Goal: Task Accomplishment & Management: Use online tool/utility

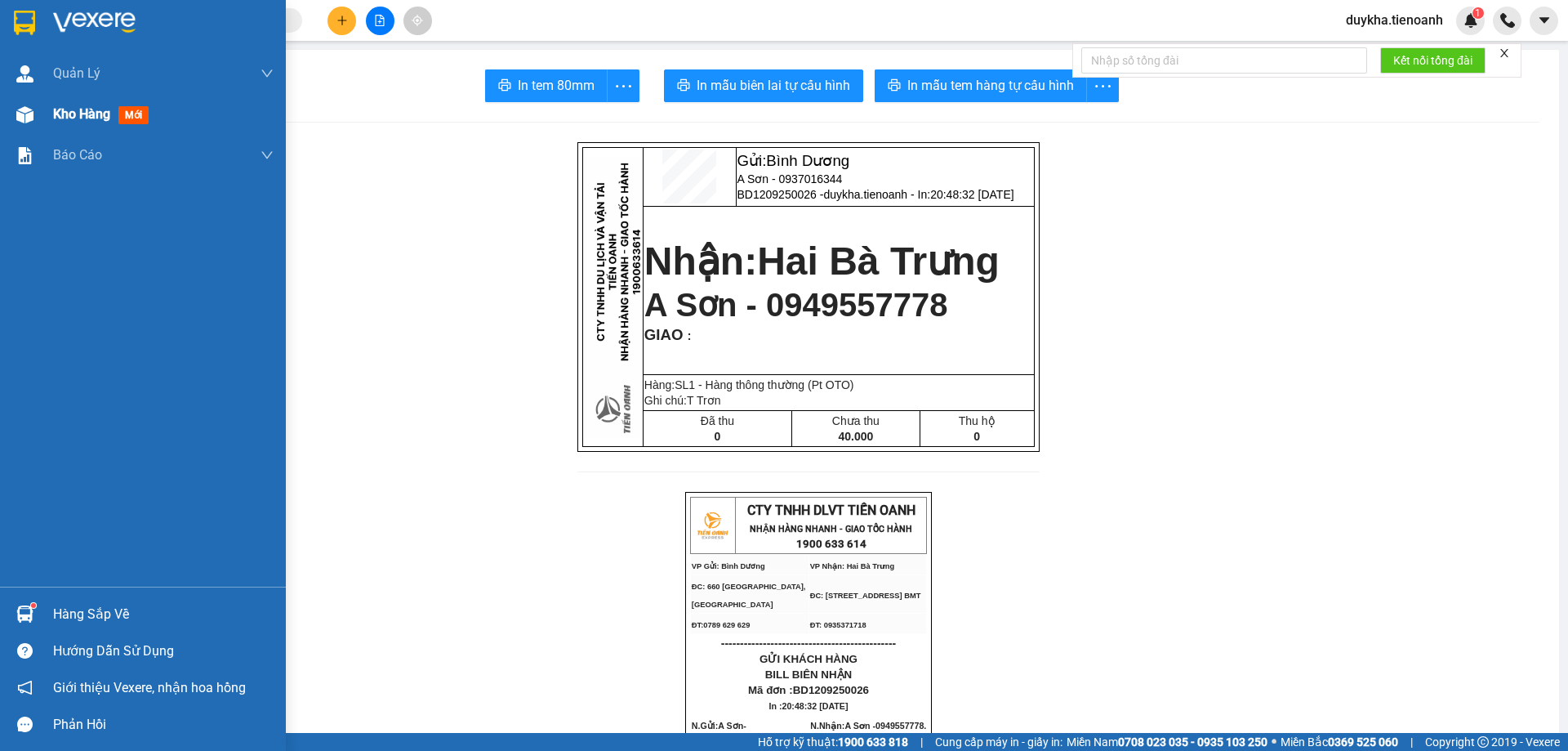
click at [67, 119] on span "Kho hàng" at bounding box center [81, 114] width 57 height 15
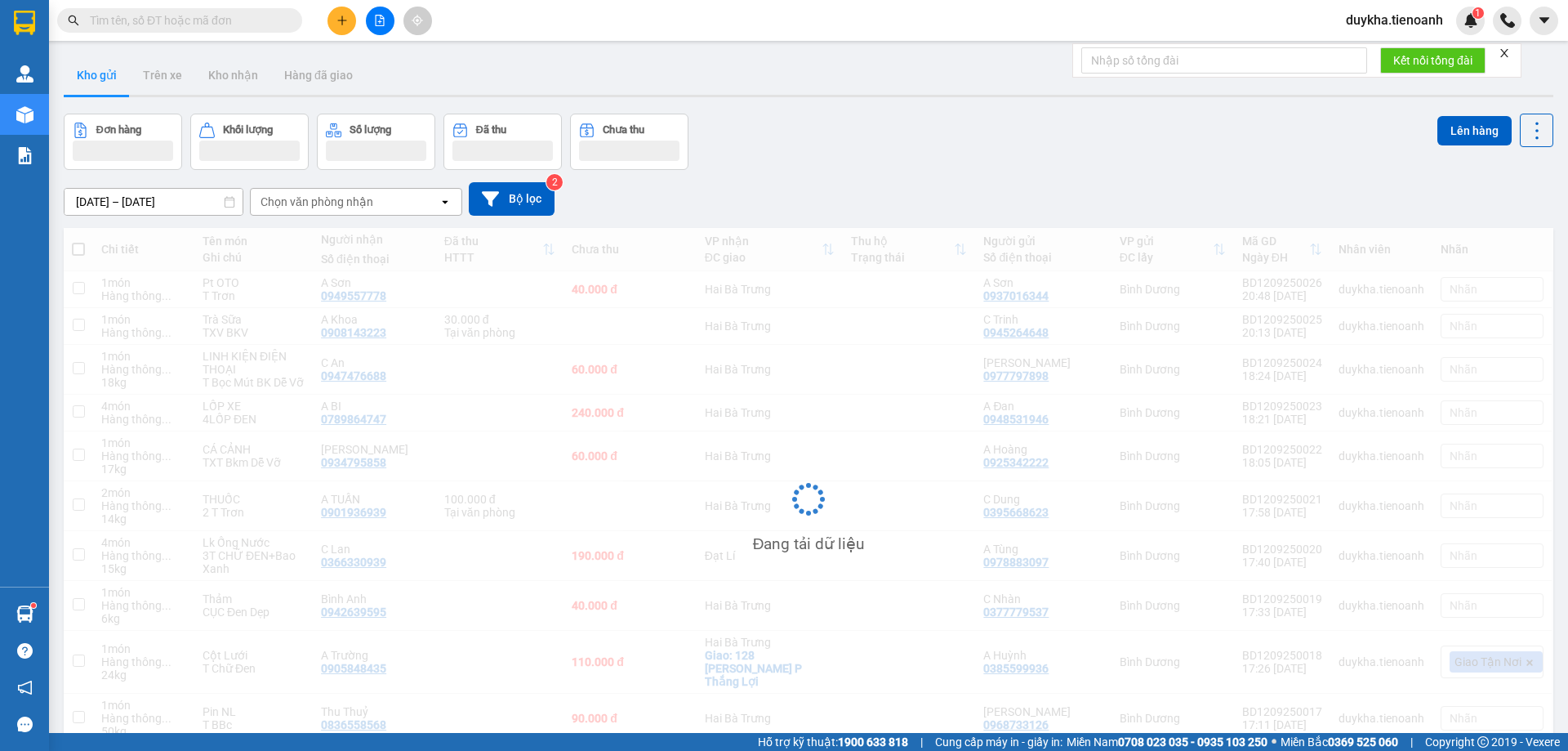
click at [100, 76] on button "Kho gửi" at bounding box center [97, 75] width 66 height 39
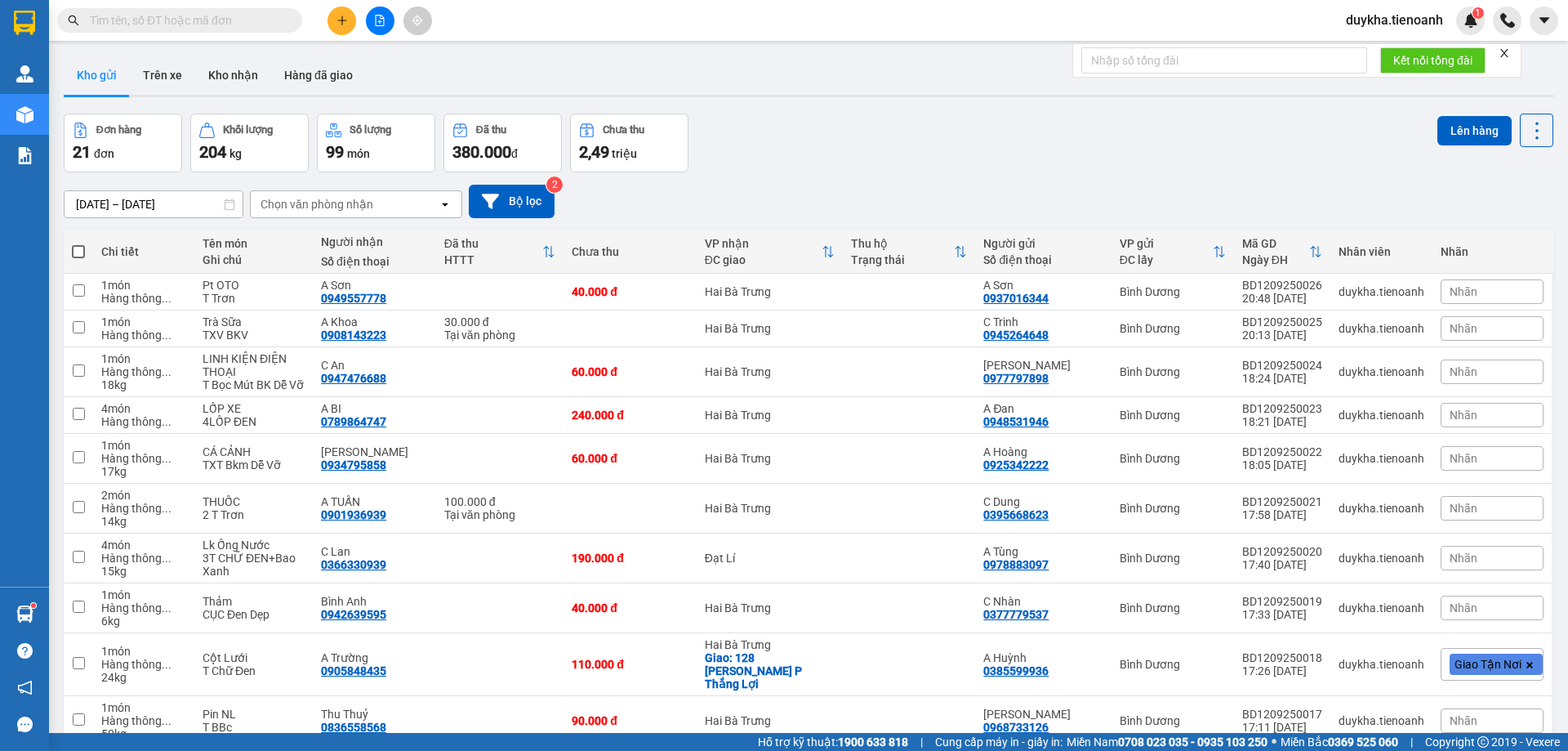
click at [79, 252] on span at bounding box center [78, 251] width 13 height 13
click at [79, 243] on input "checkbox" at bounding box center [79, 243] width 0 height 0
checkbox input "true"
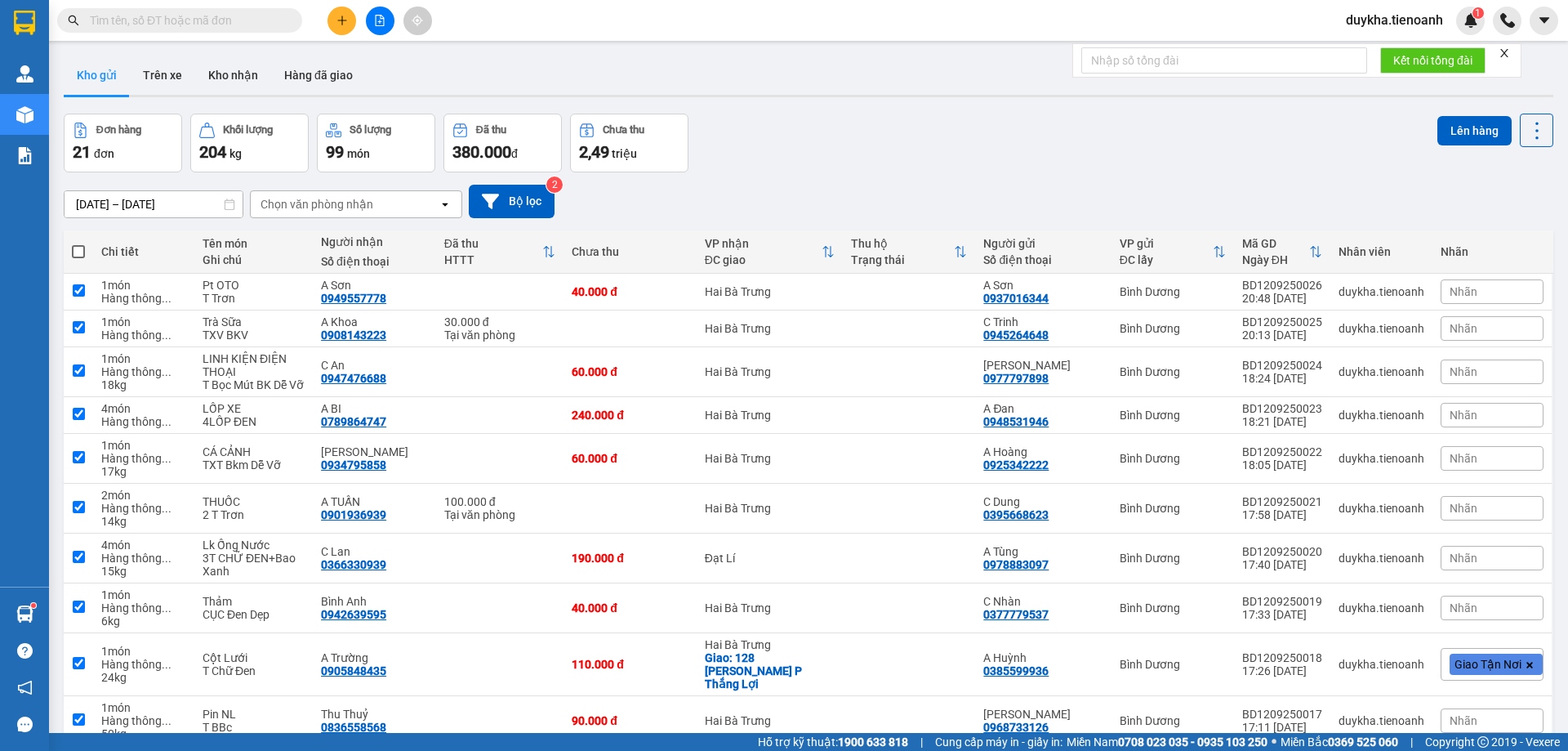
checkbox input "true"
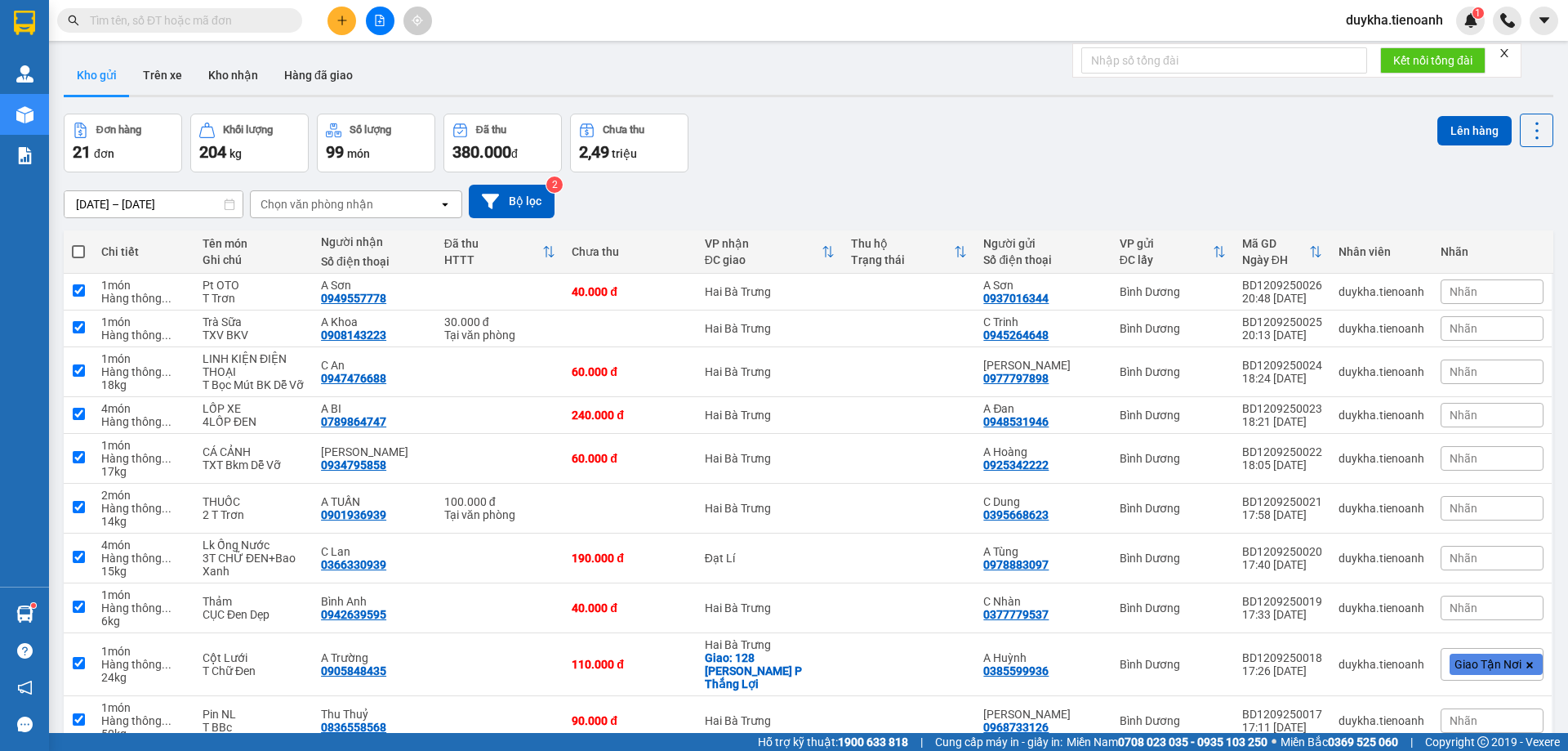
checkbox input "true"
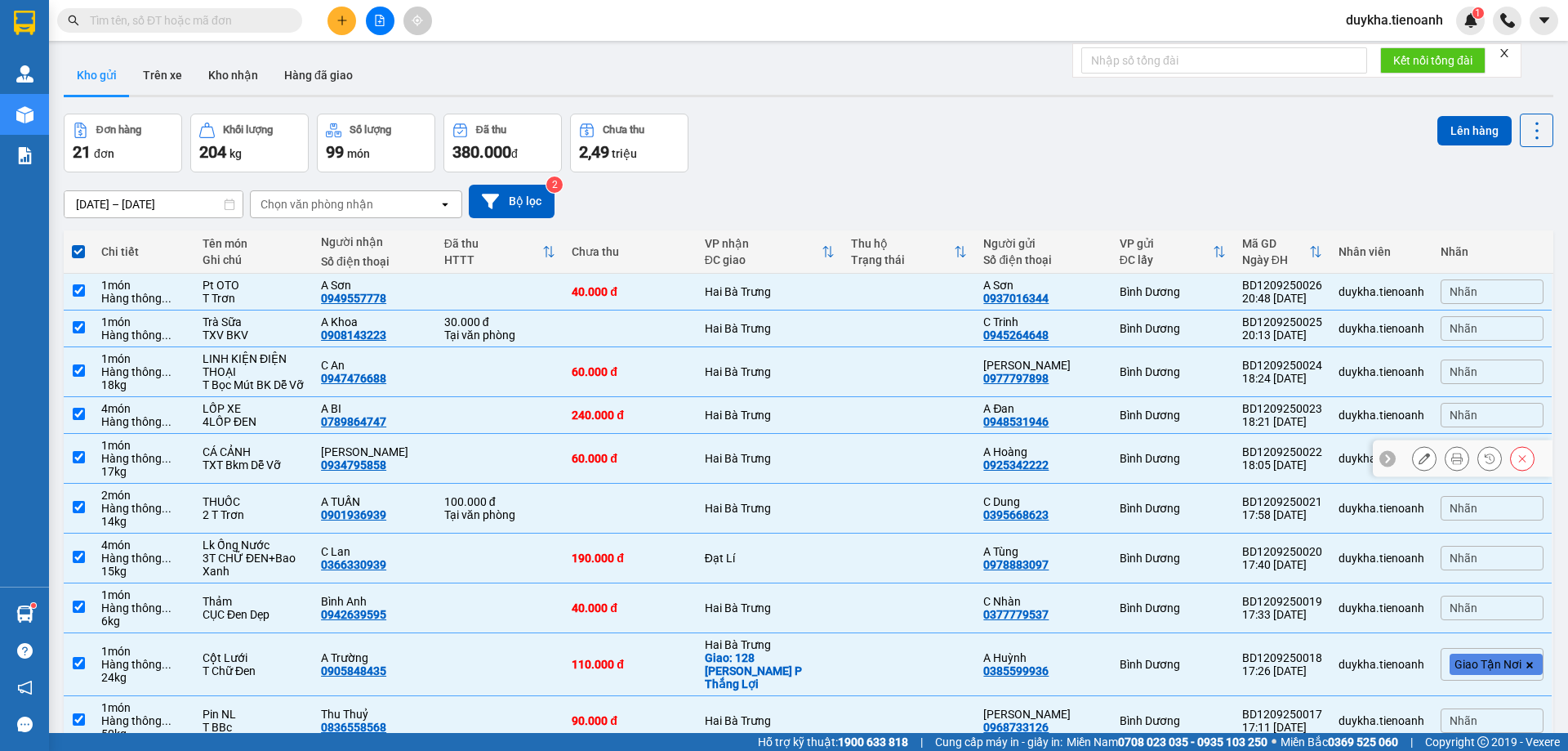
scroll to position [75, 0]
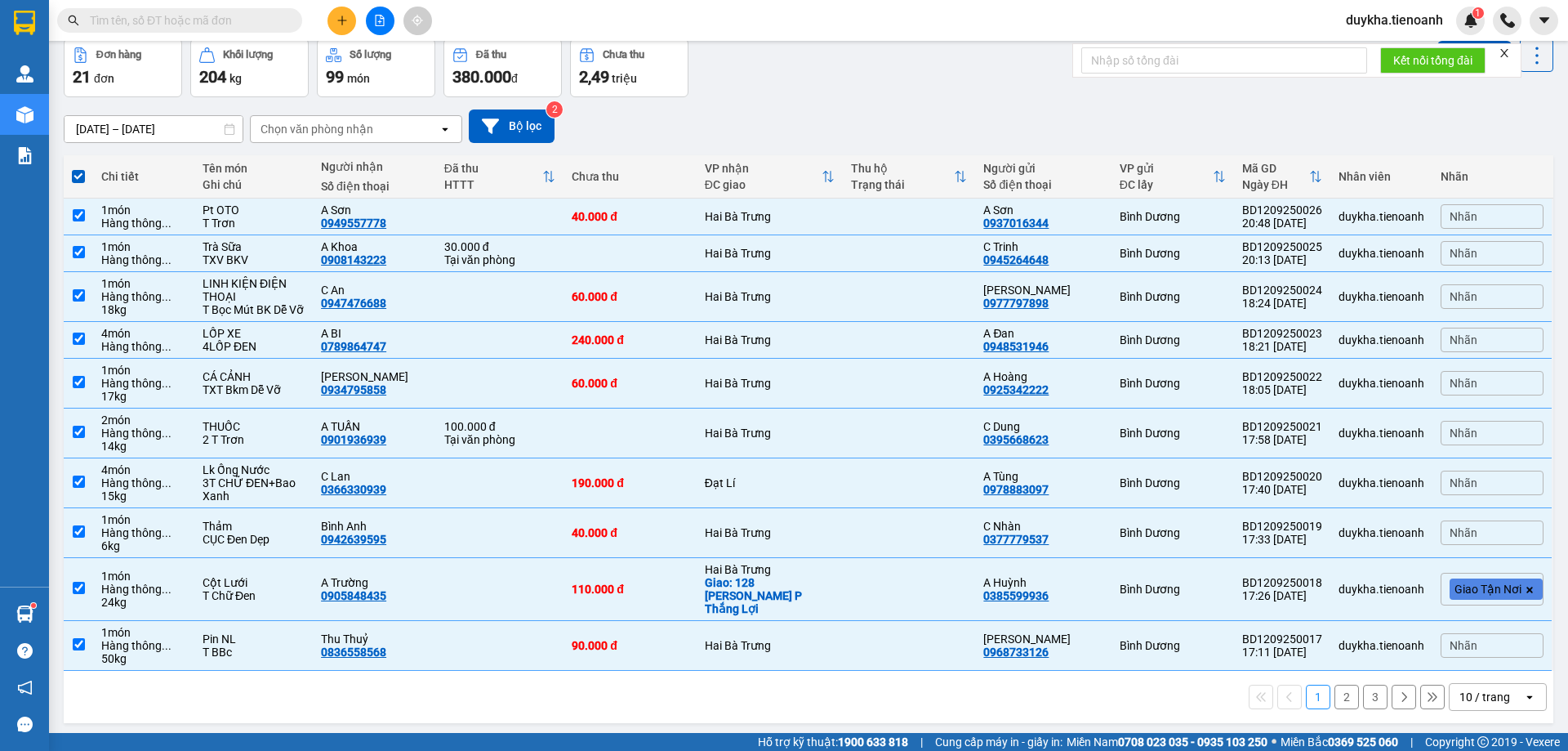
click at [1459, 689] on div "10 / trang" at bounding box center [1483, 696] width 50 height 16
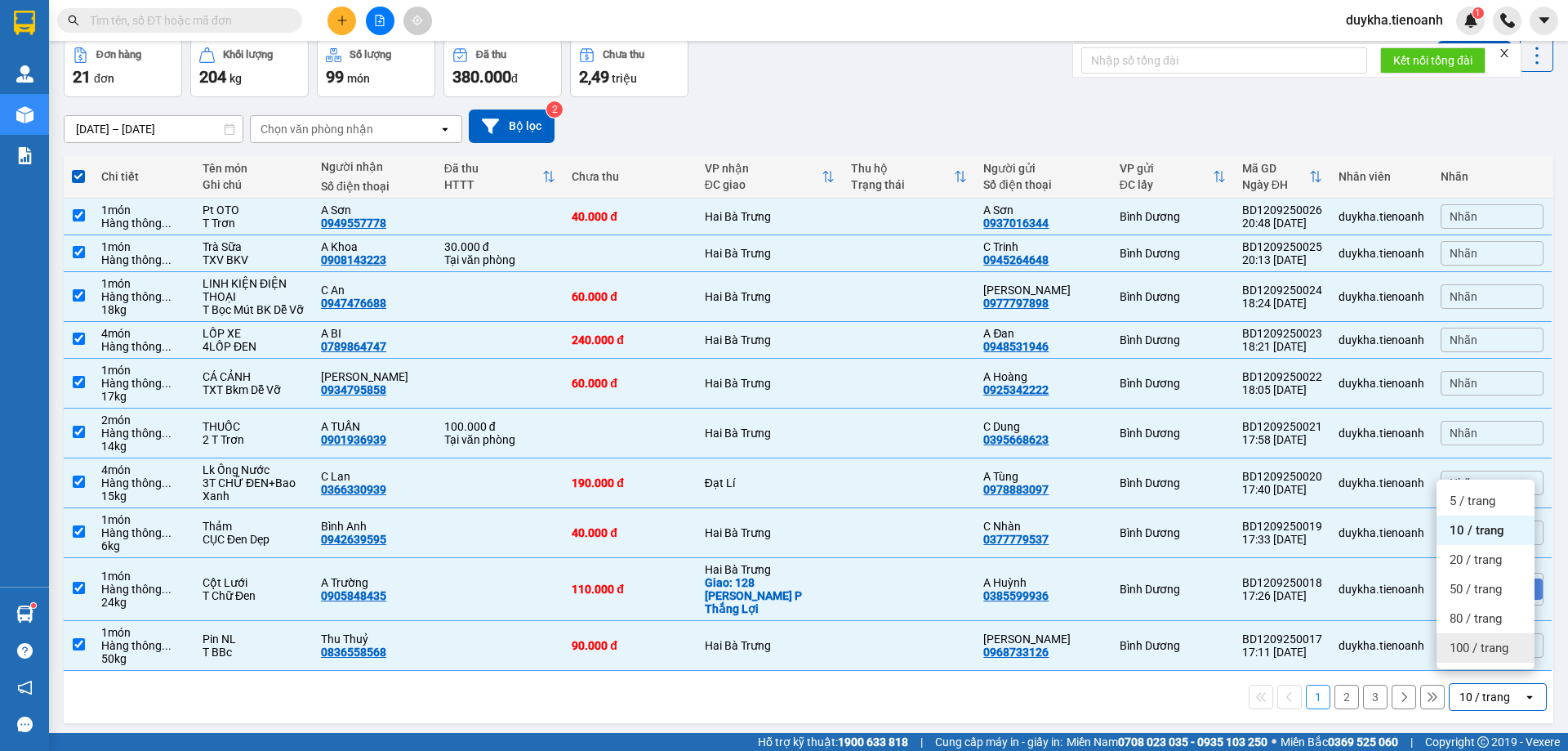
click at [1464, 646] on span "100 / trang" at bounding box center [1478, 648] width 59 height 16
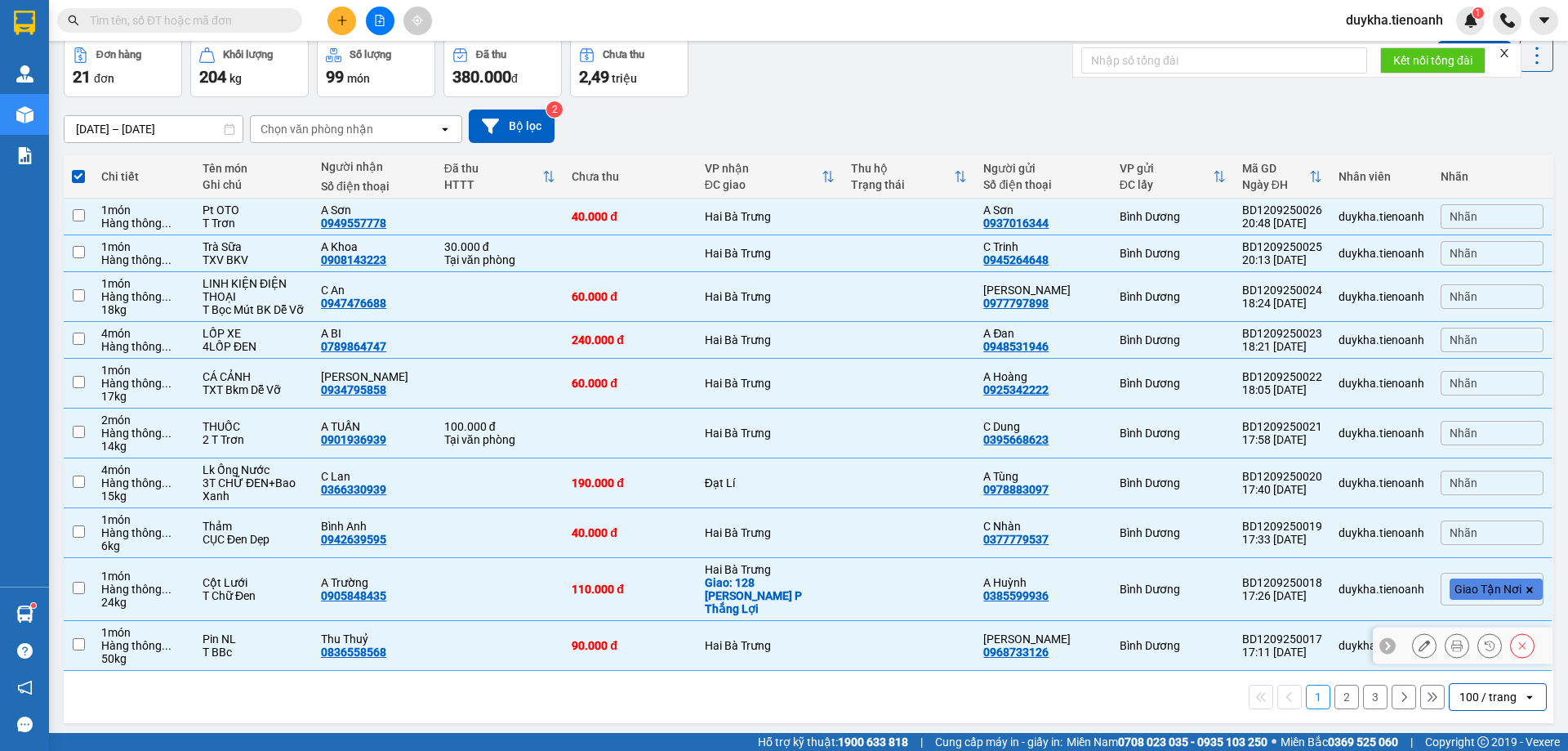
checkbox input "false"
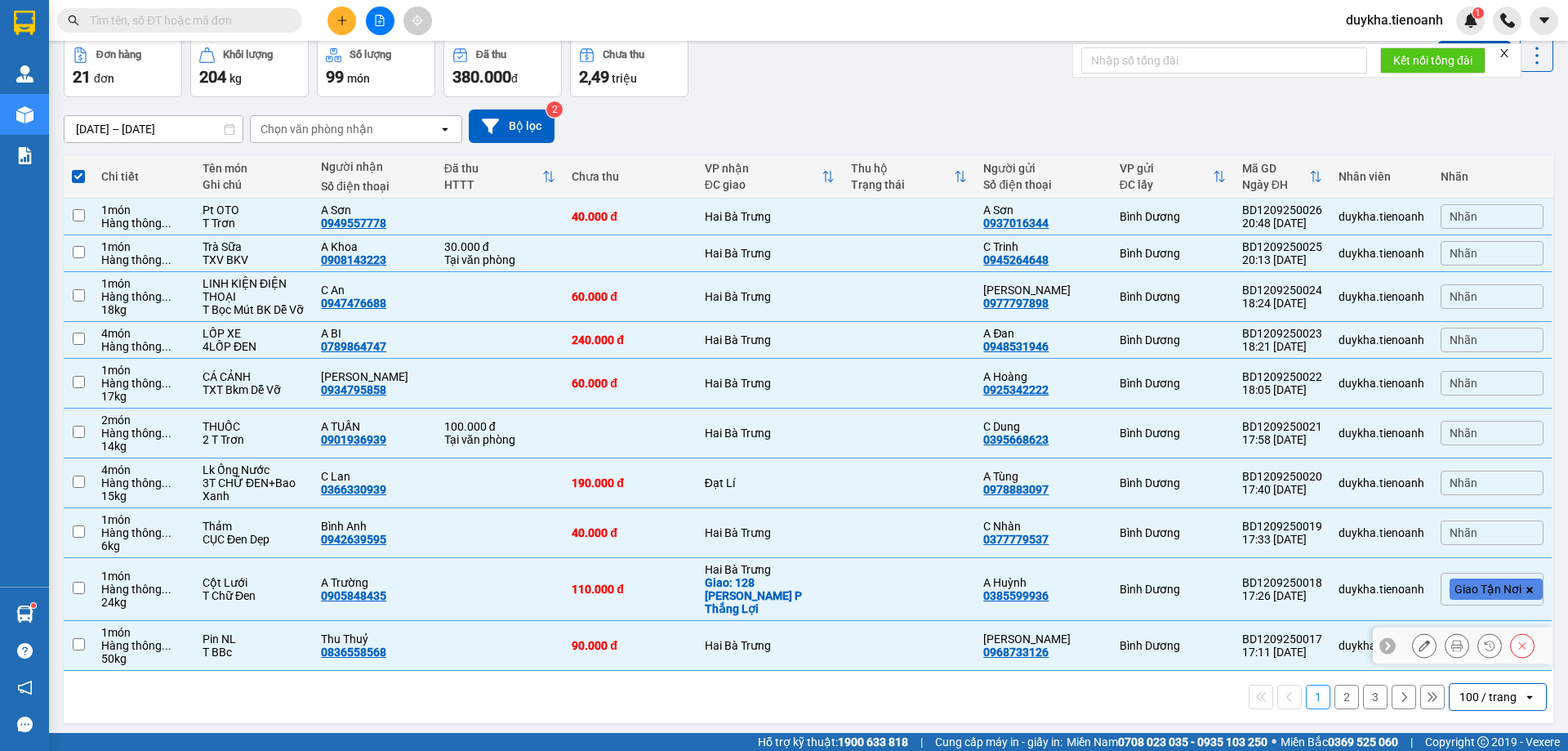
checkbox input "false"
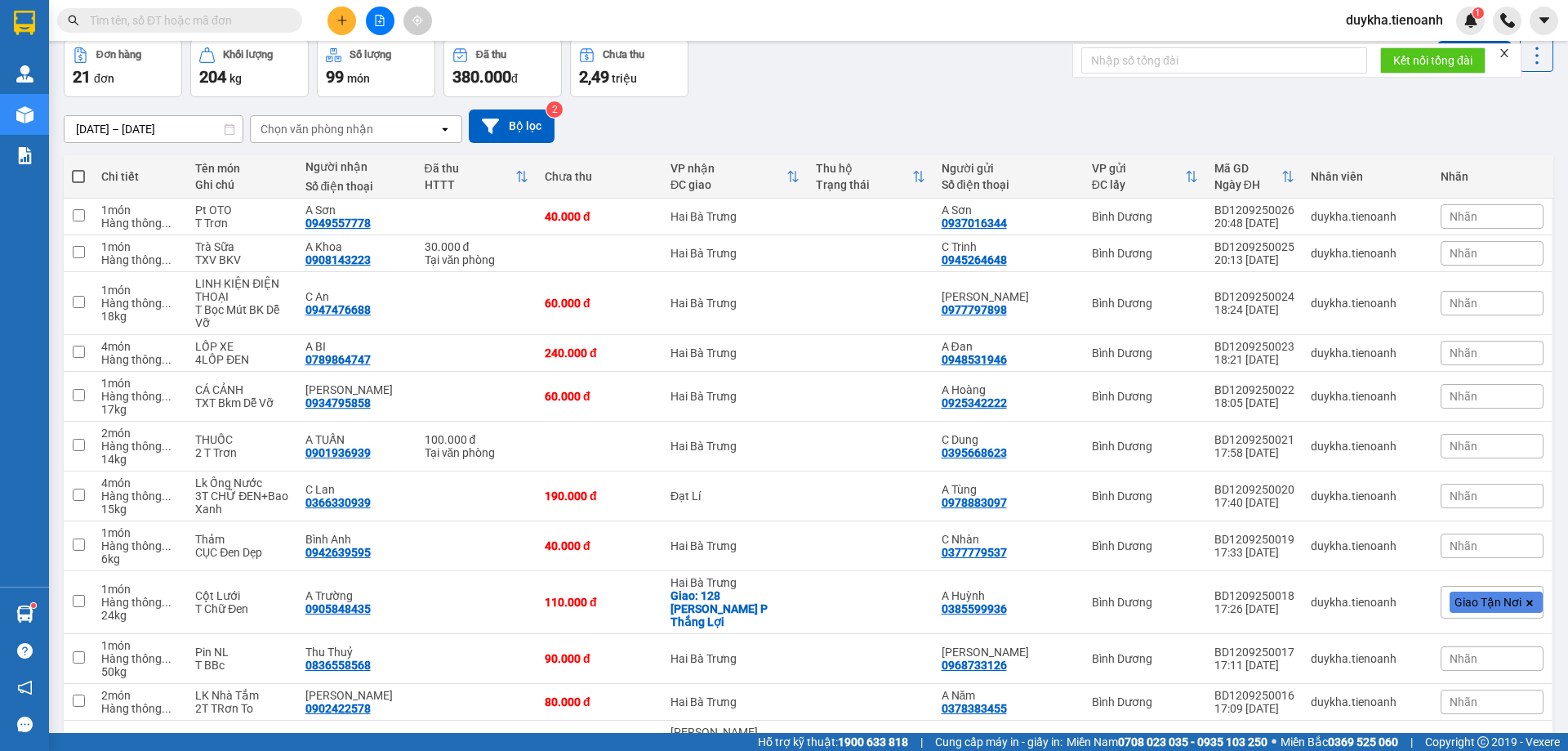
click at [81, 173] on span at bounding box center [78, 176] width 13 height 13
click at [79, 168] on input "checkbox" at bounding box center [79, 168] width 0 height 0
checkbox input "true"
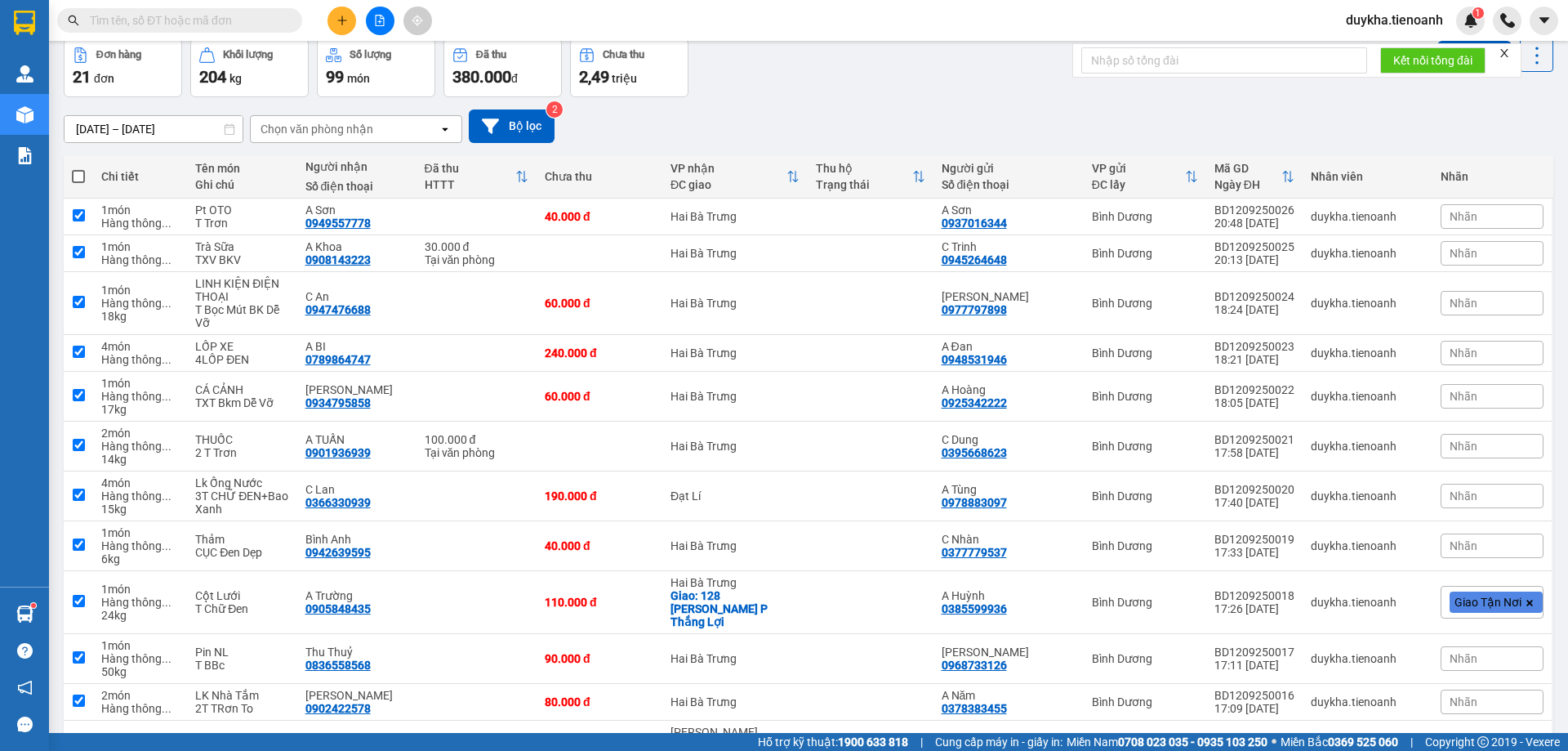
checkbox input "true"
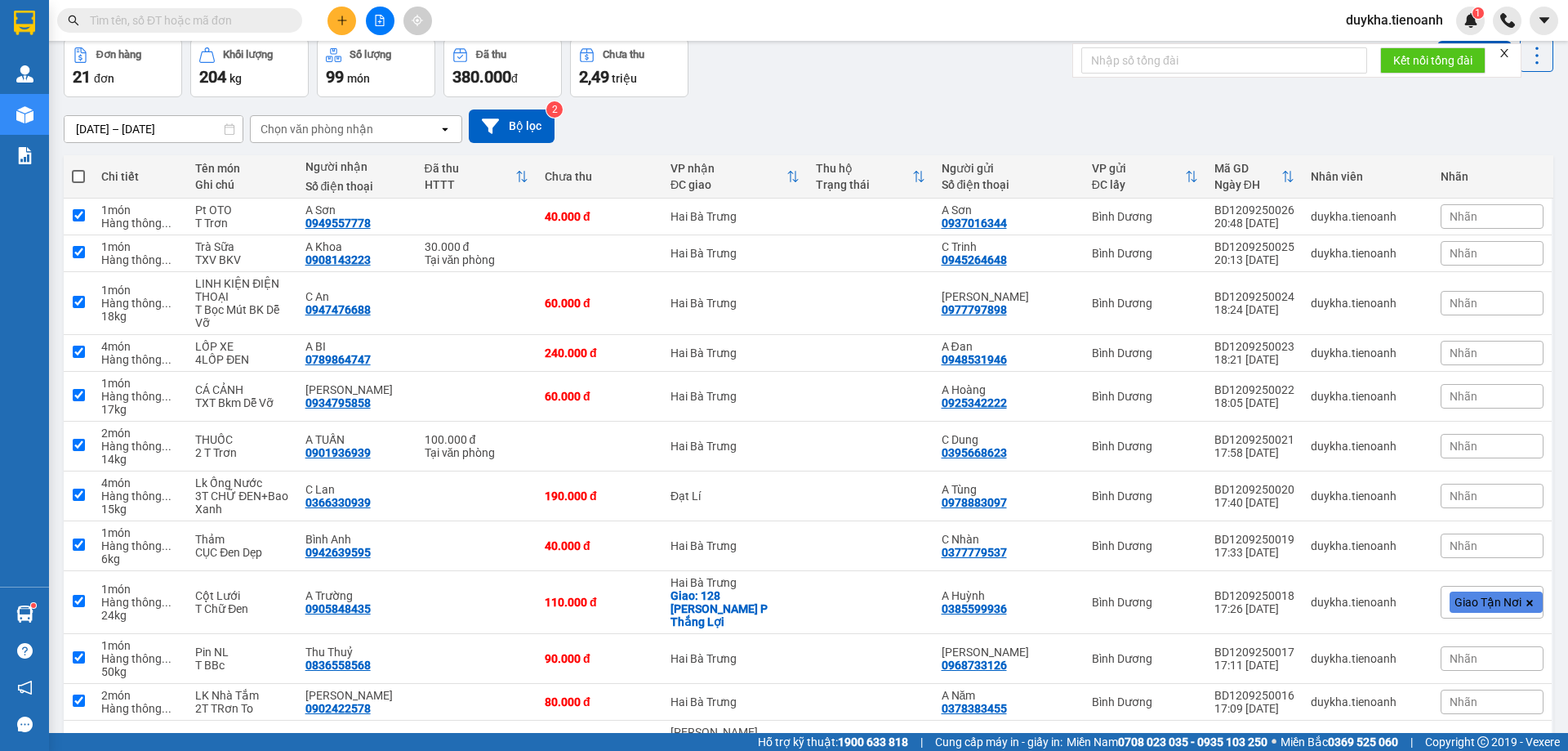
checkbox input "true"
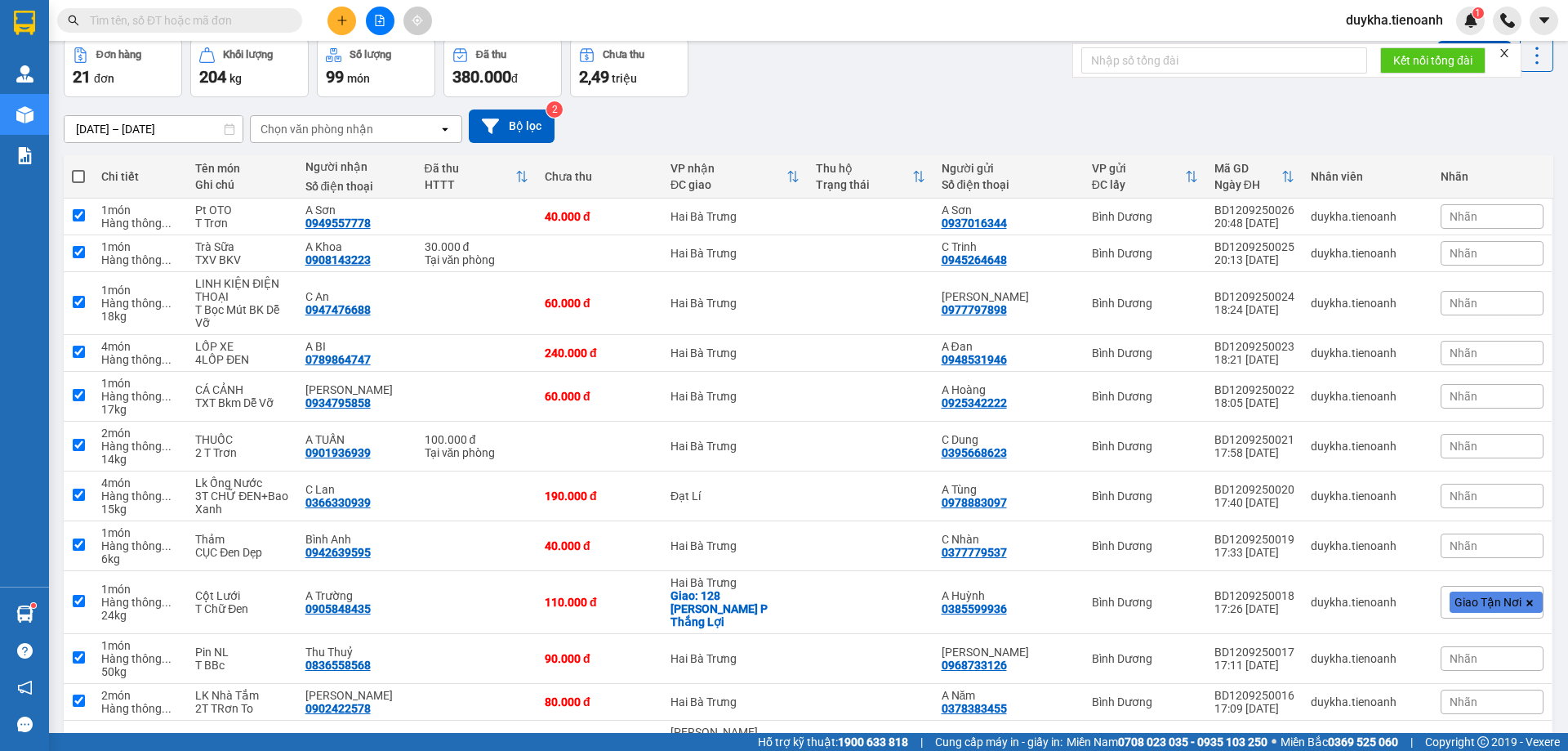
checkbox input "true"
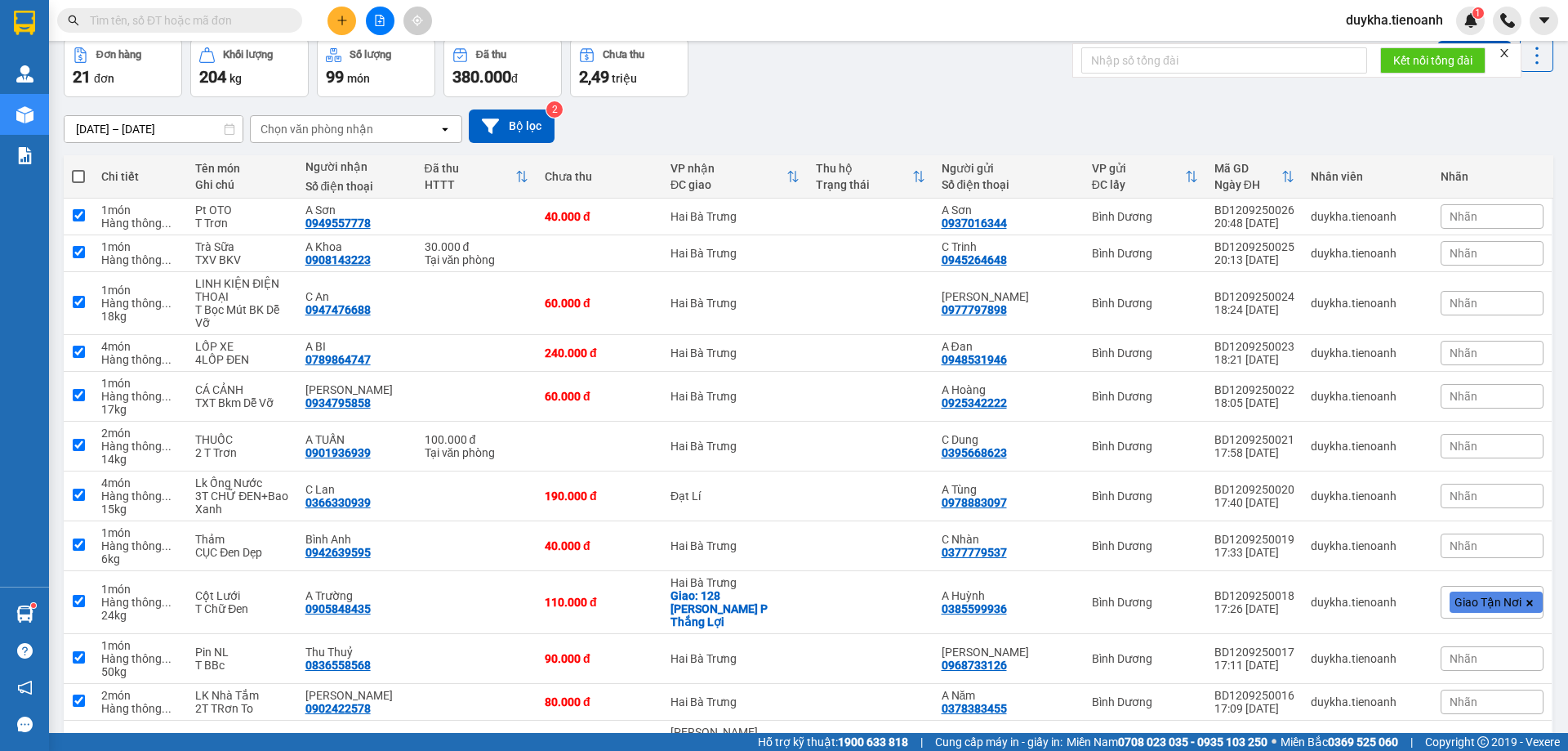
checkbox input "true"
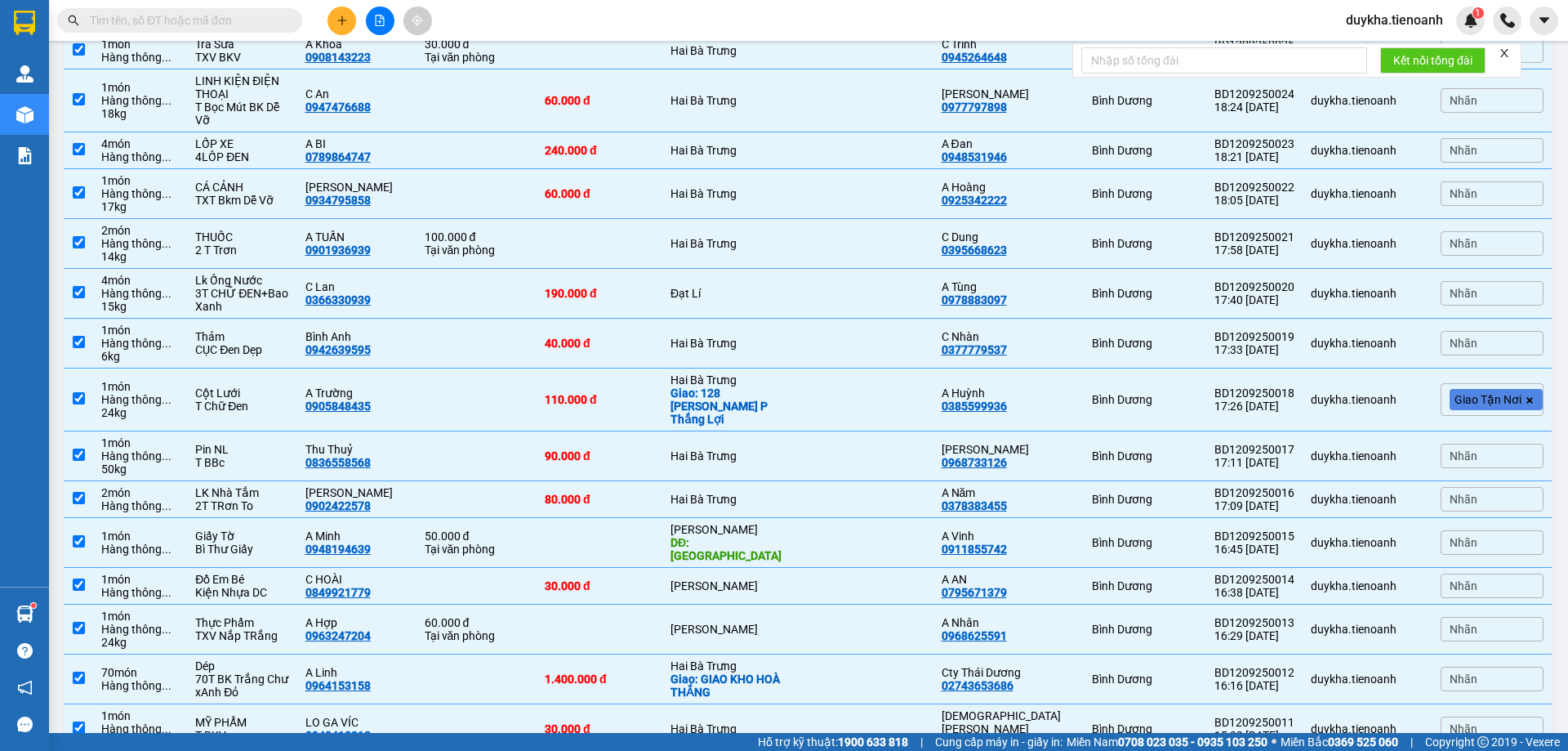
scroll to position [5, 0]
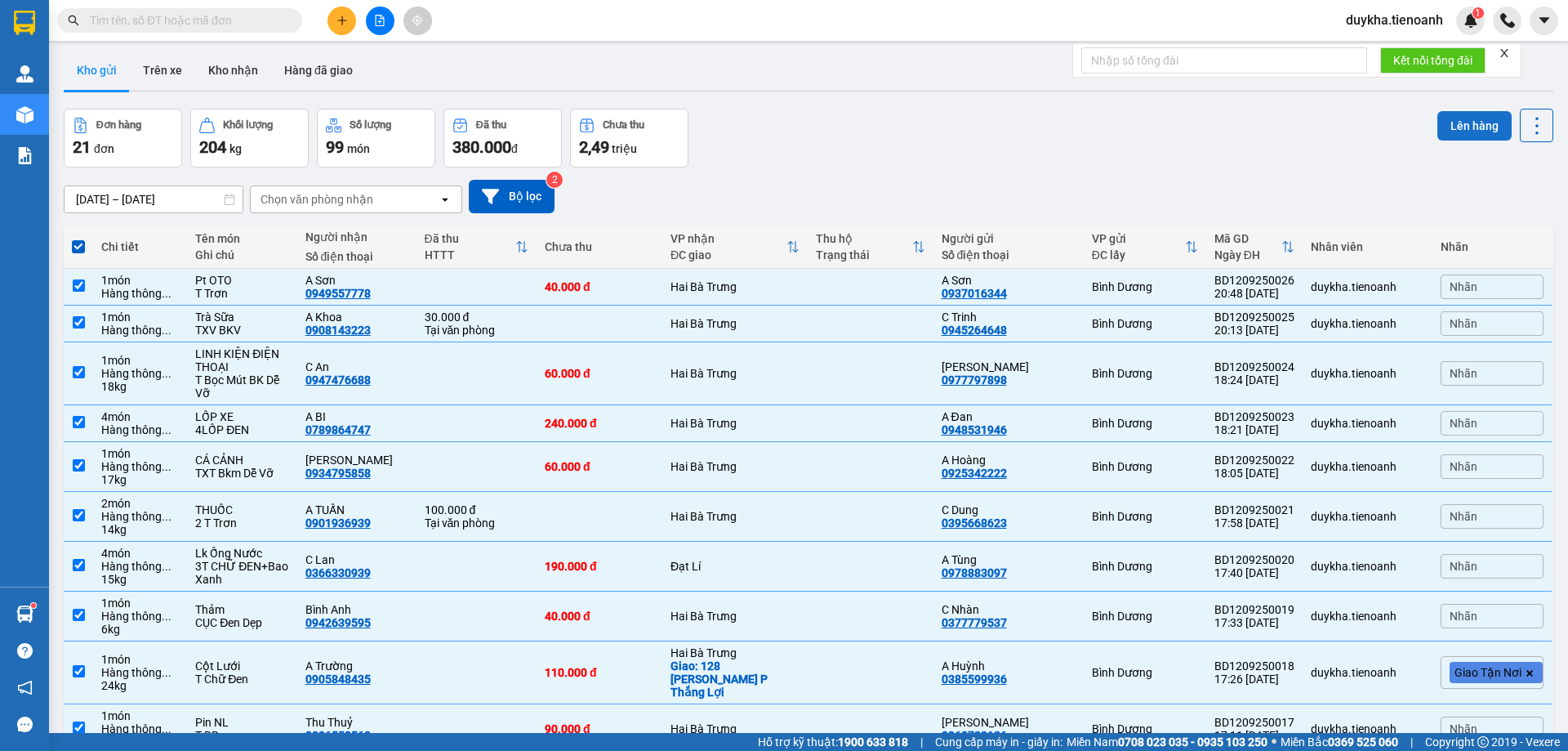
click at [1452, 131] on button "Lên hàng" at bounding box center [1474, 126] width 74 height 29
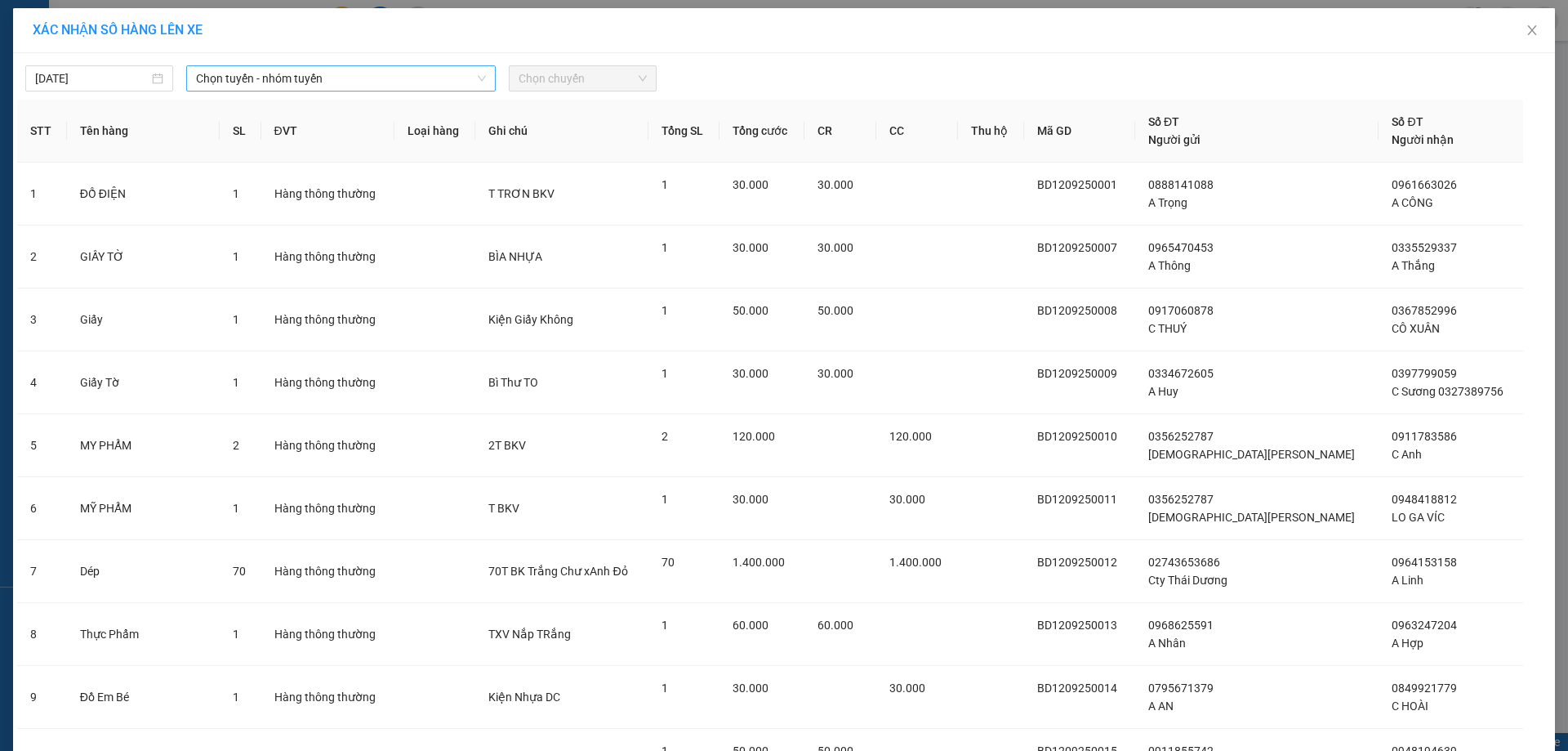
click at [298, 86] on span "Chọn tuyến - nhóm tuyến" at bounding box center [340, 78] width 290 height 25
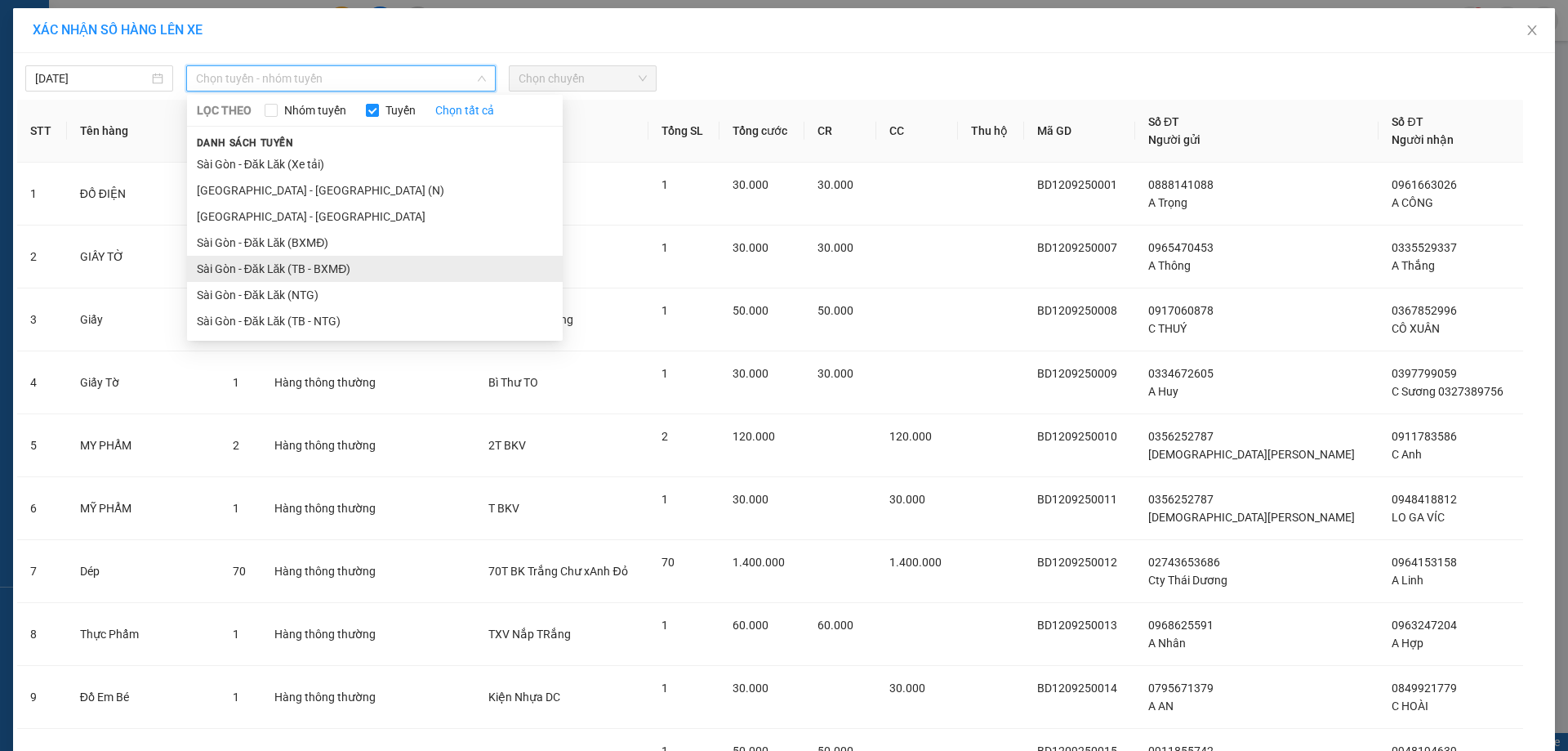
click at [298, 277] on li "Sài Gòn - Đăk Lăk (TB - BXMĐ)" at bounding box center [375, 268] width 376 height 26
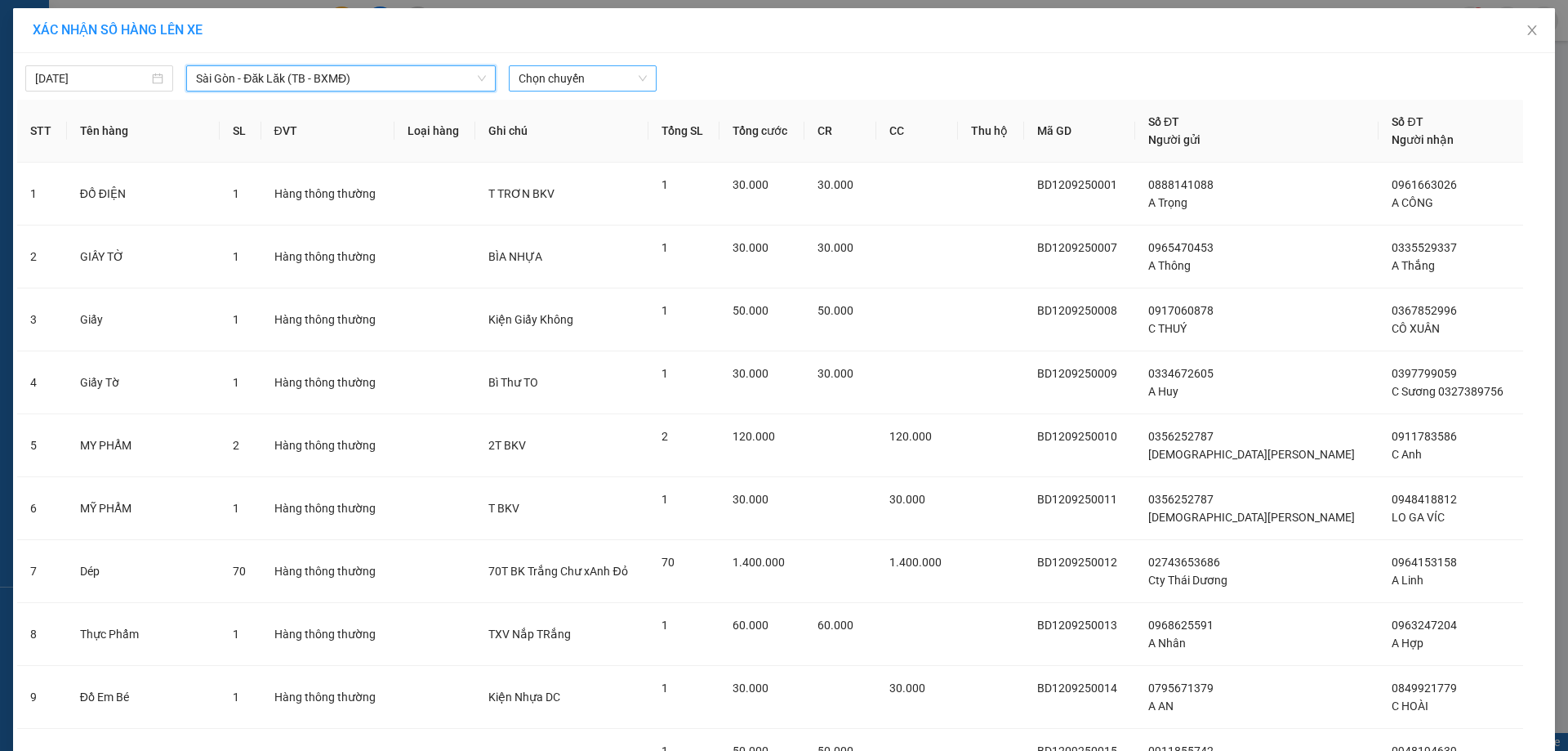
click at [547, 77] on span "Chọn chuyến" at bounding box center [582, 78] width 128 height 25
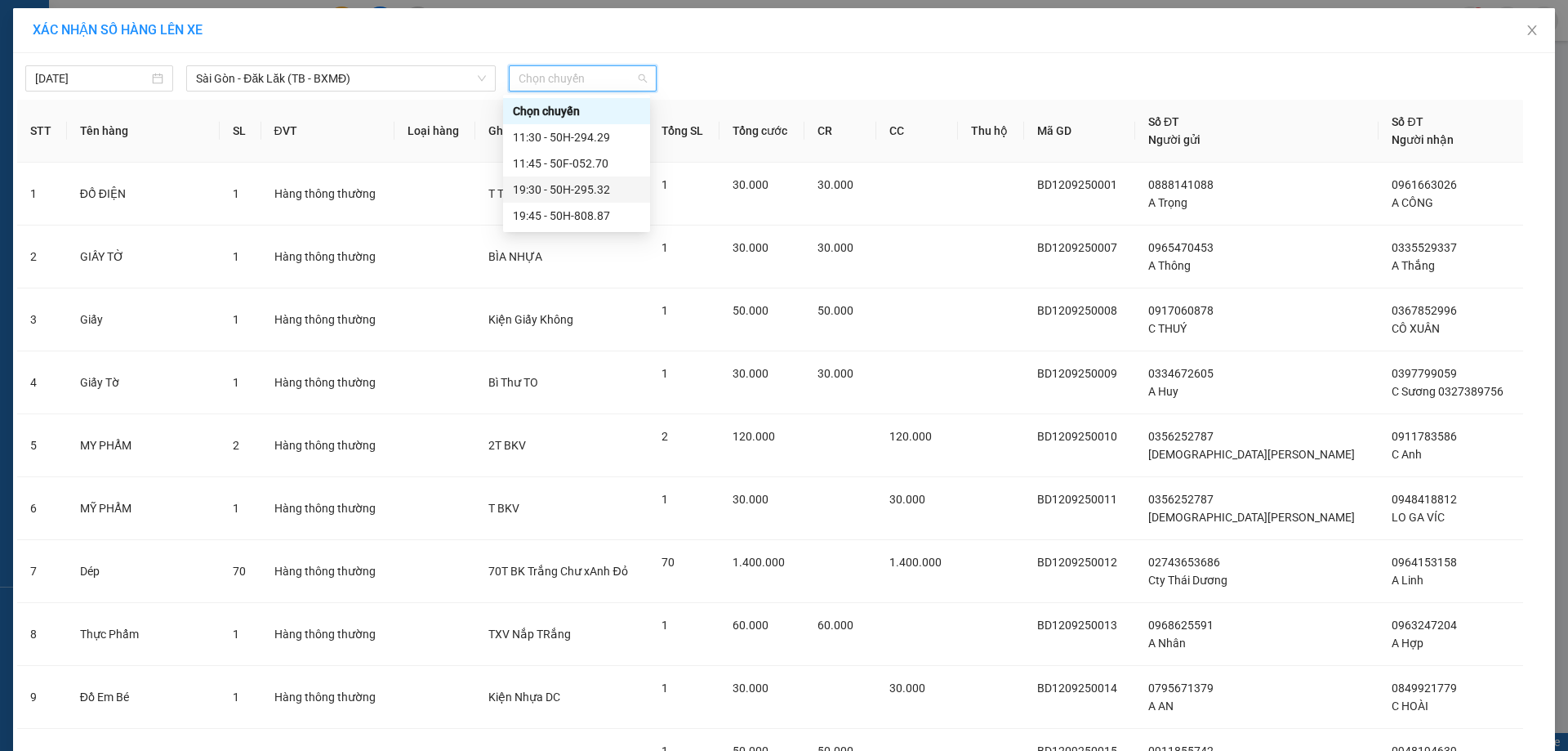
click at [575, 190] on div "19:30 - 50H-295.32" at bounding box center [576, 189] width 127 height 18
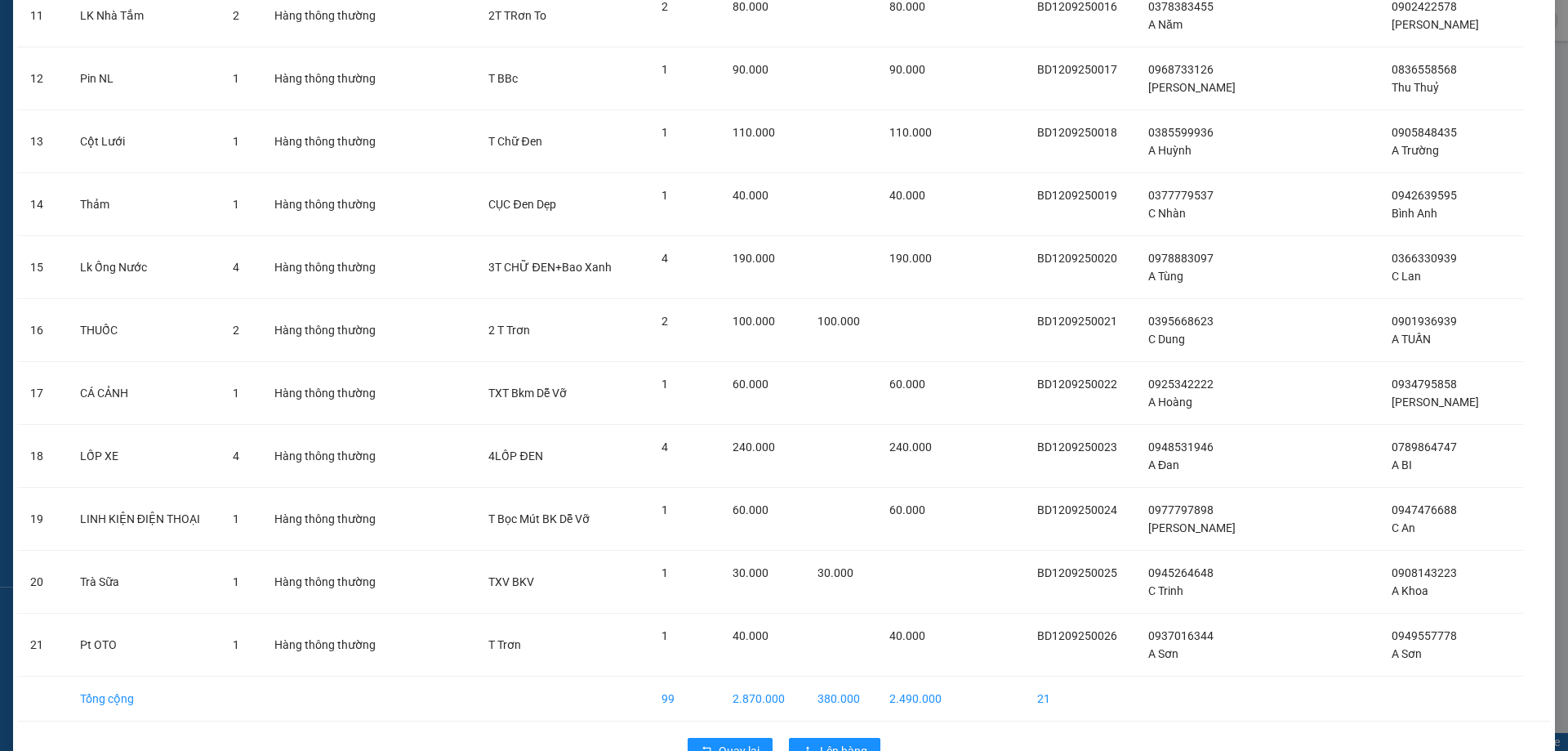
scroll to position [862, 0]
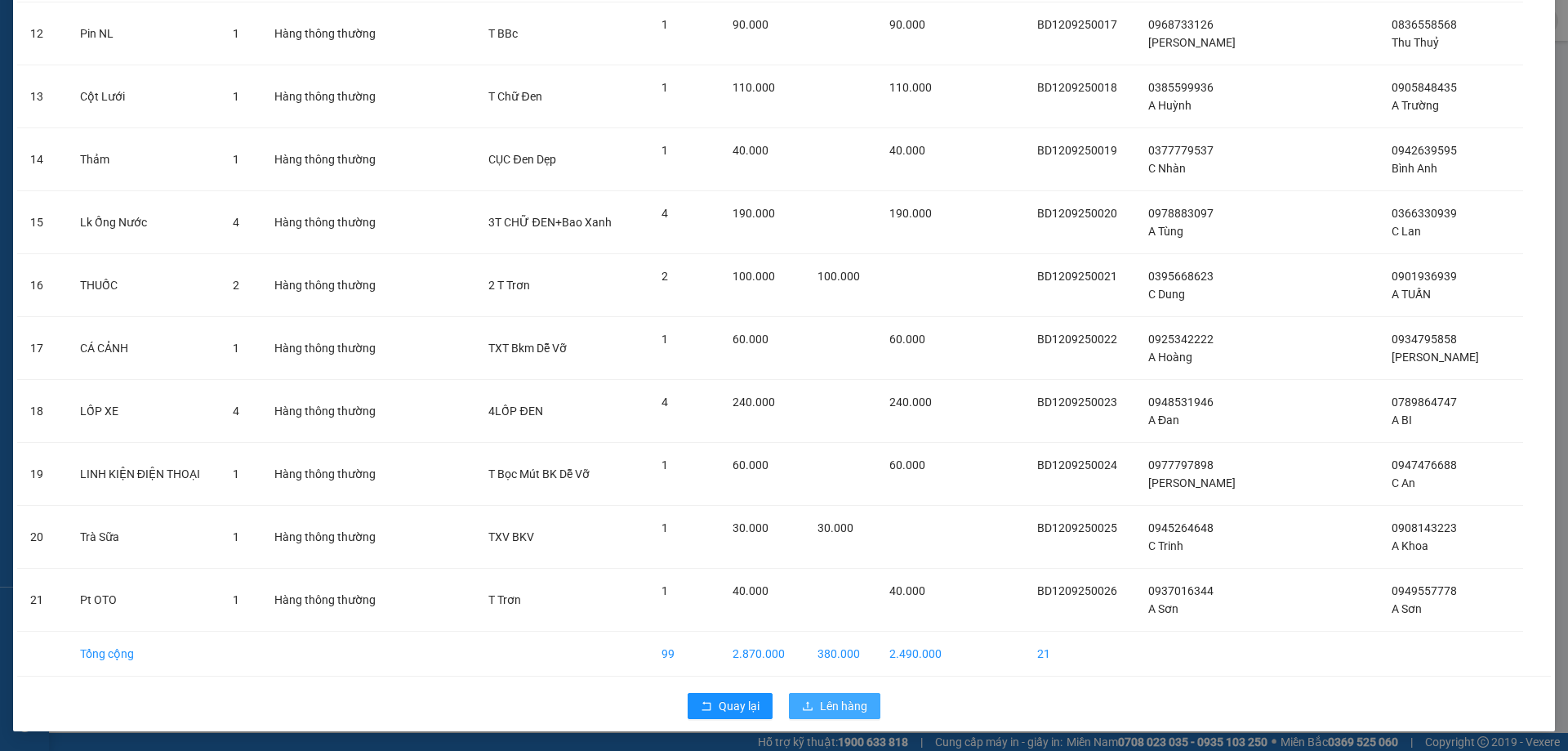
click at [845, 712] on span "Lên hàng" at bounding box center [843, 706] width 47 height 18
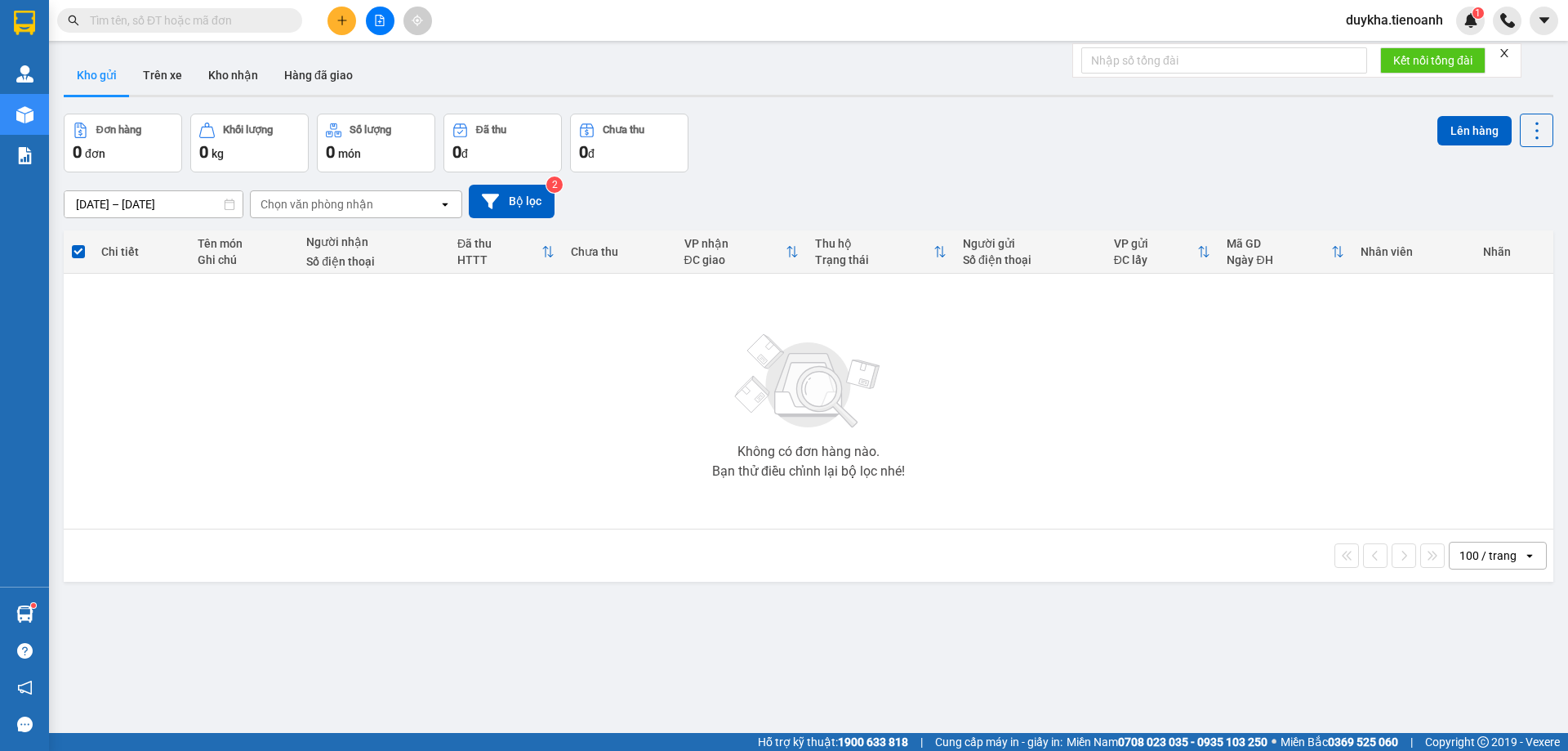
click at [1395, 26] on span "duykha.tienoanh" at bounding box center [1394, 20] width 123 height 21
click at [1385, 46] on span "Đăng xuất" at bounding box center [1401, 50] width 89 height 18
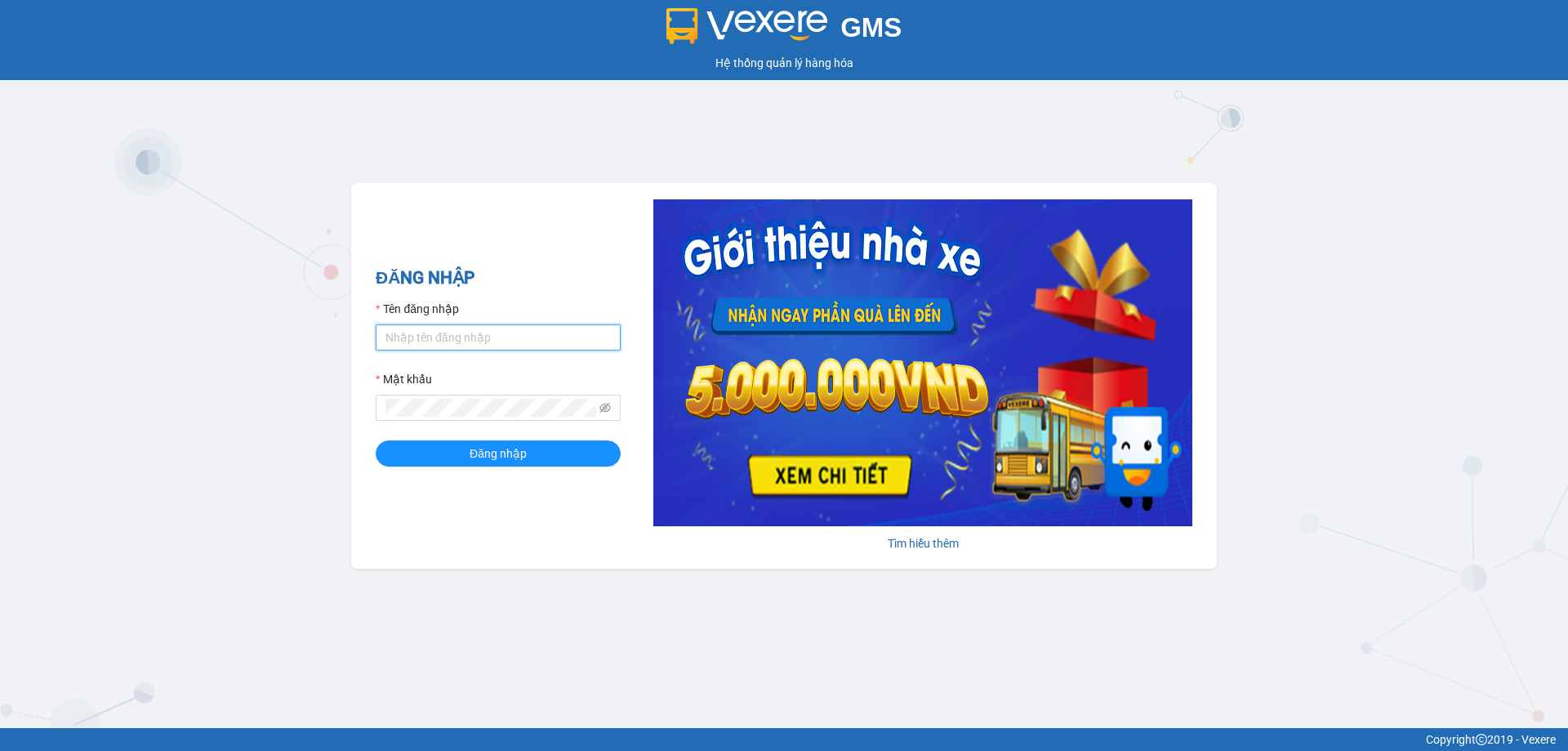
click at [509, 338] on input "Tên đăng nhập" at bounding box center [498, 337] width 245 height 26
type input "luthanhnhan.tienoanh"
click at [376, 440] on button "Đăng nhập" at bounding box center [498, 453] width 245 height 26
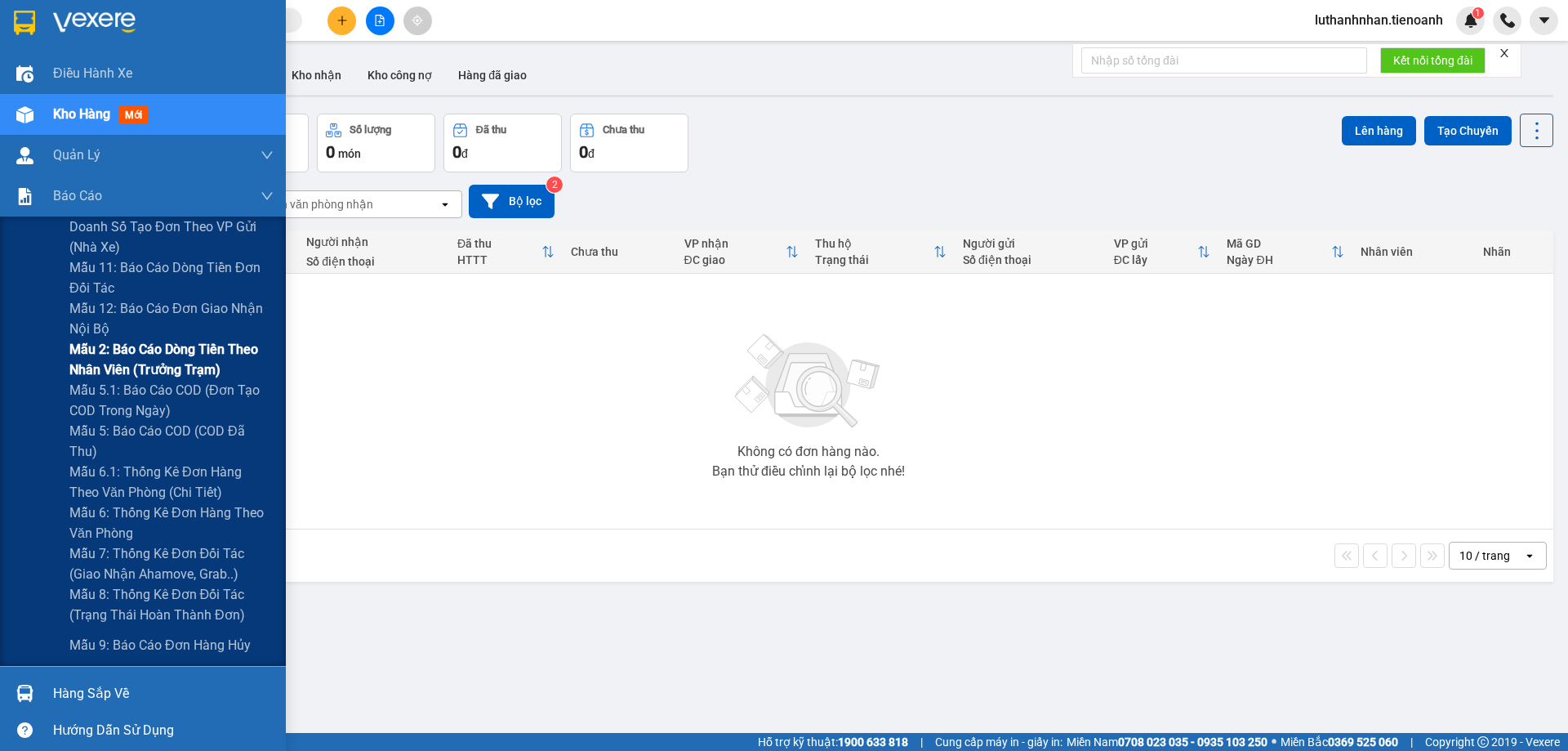
click at [153, 359] on span "Mẫu 2: Báo cáo dòng tiền theo nhân viên (Trưởng Trạm)" at bounding box center [171, 360] width 204 height 41
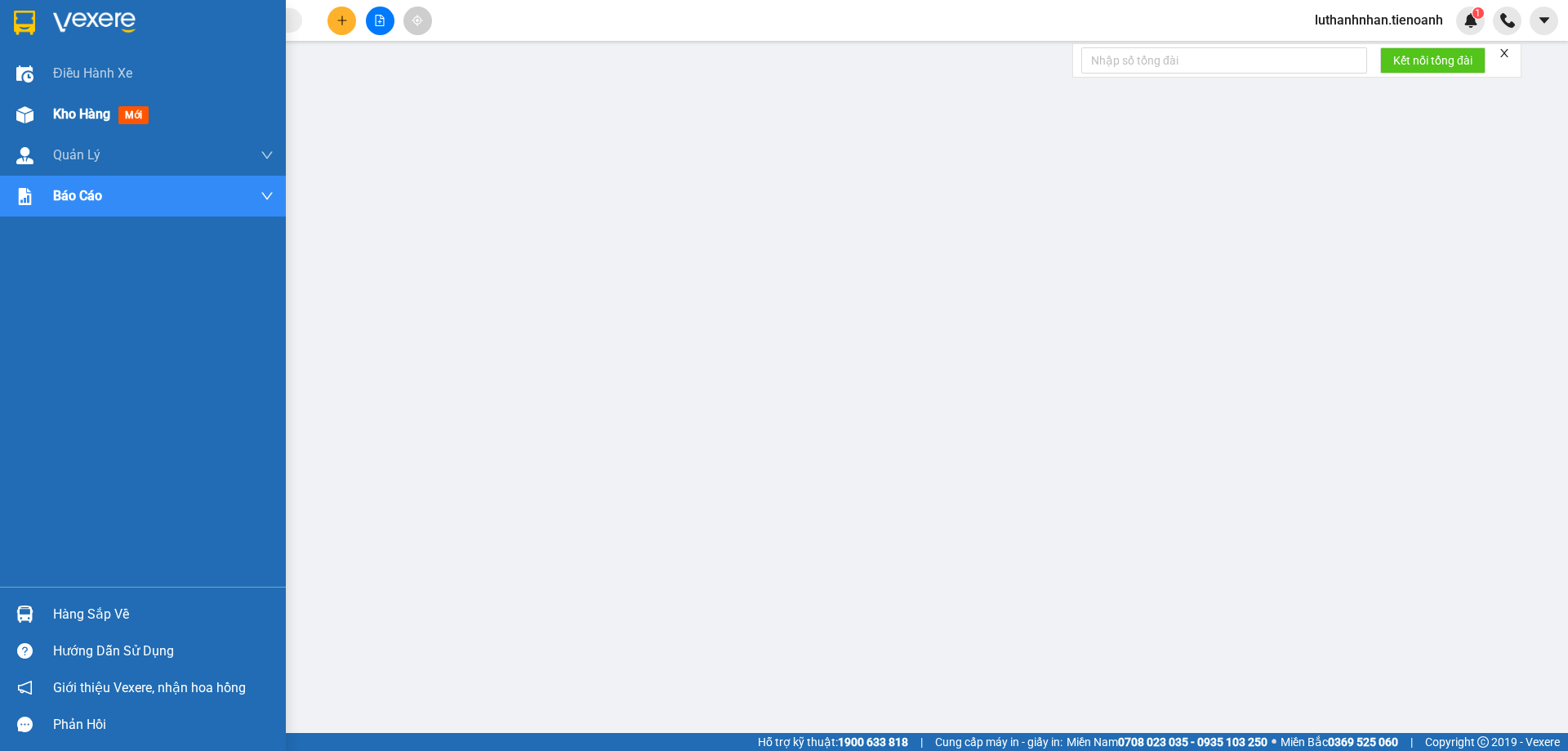
click at [30, 120] on img at bounding box center [25, 114] width 17 height 17
